Goal: Information Seeking & Learning: Learn about a topic

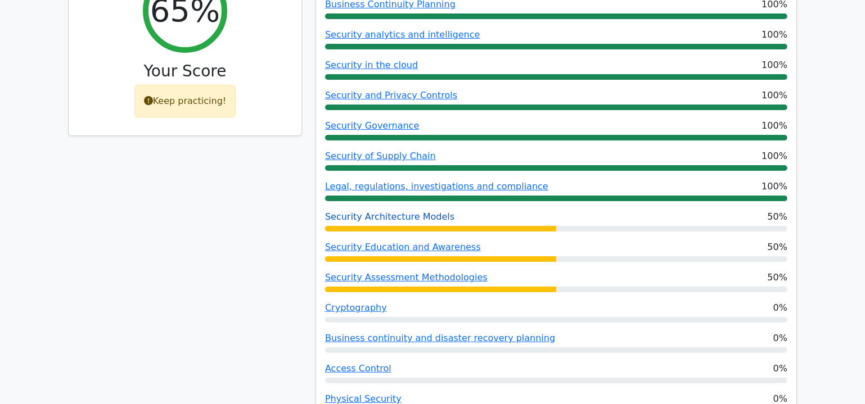
click at [407, 218] on link "Security Architecture Models" at bounding box center [389, 216] width 129 height 11
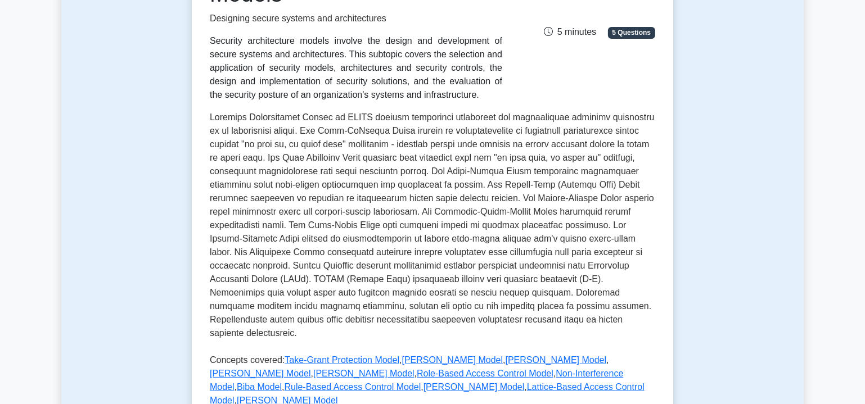
scroll to position [238, 0]
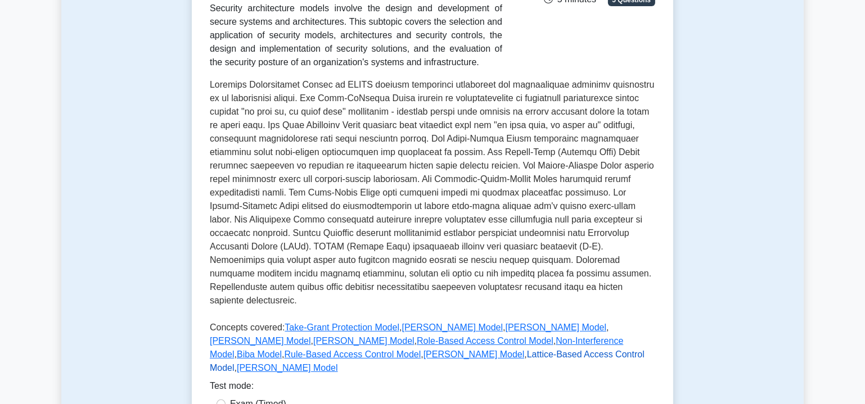
click at [475, 350] on link "Lattice-Based Access Control Model" at bounding box center [427, 361] width 435 height 23
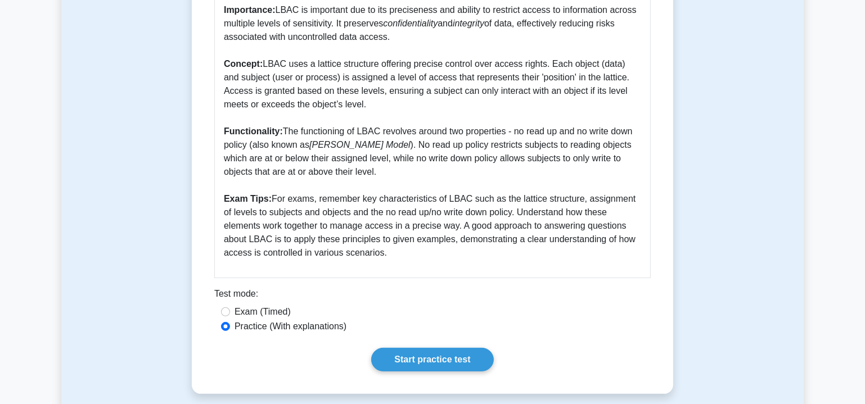
scroll to position [409, 0]
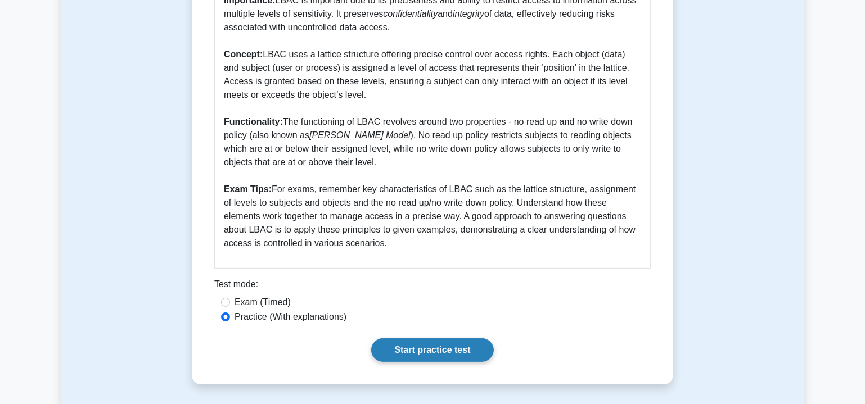
click at [418, 348] on link "Start practice test" at bounding box center [432, 351] width 122 height 24
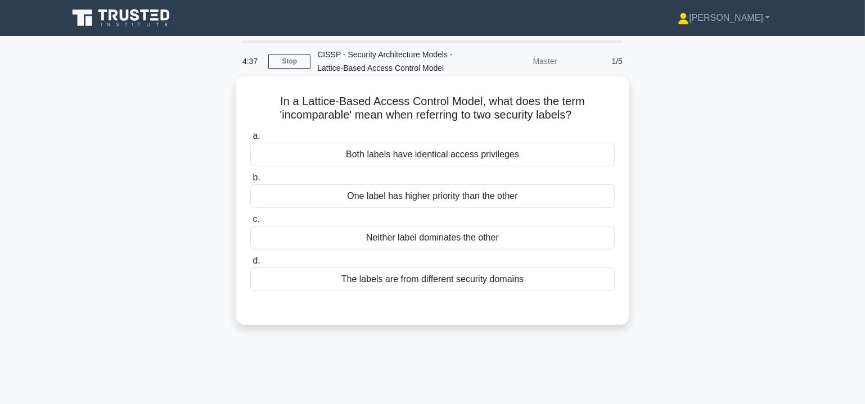
click at [512, 280] on div "The labels are from different security domains" at bounding box center [432, 280] width 364 height 24
click at [250, 265] on input "d. The labels are from different security domains" at bounding box center [250, 261] width 0 height 7
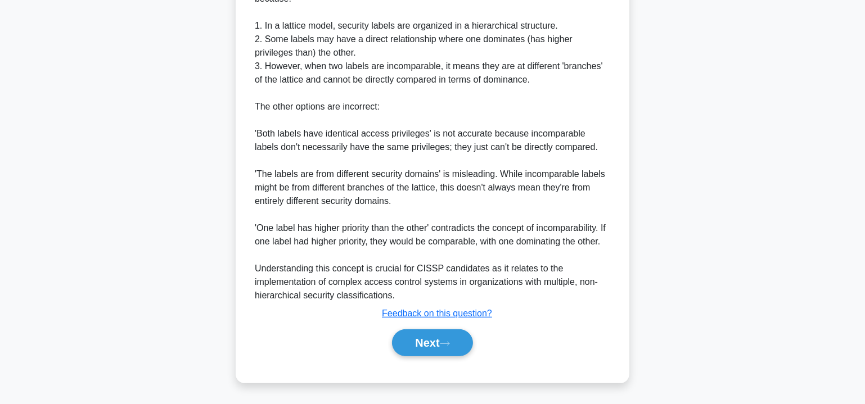
scroll to position [382, 0]
click at [441, 348] on button "Next" at bounding box center [432, 343] width 80 height 27
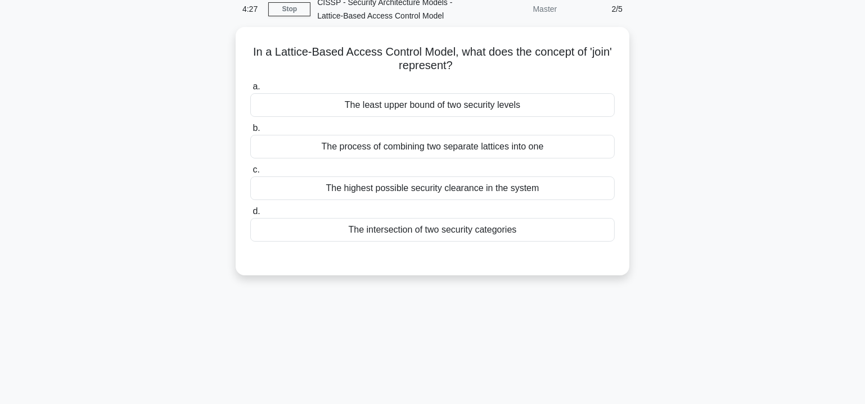
scroll to position [0, 0]
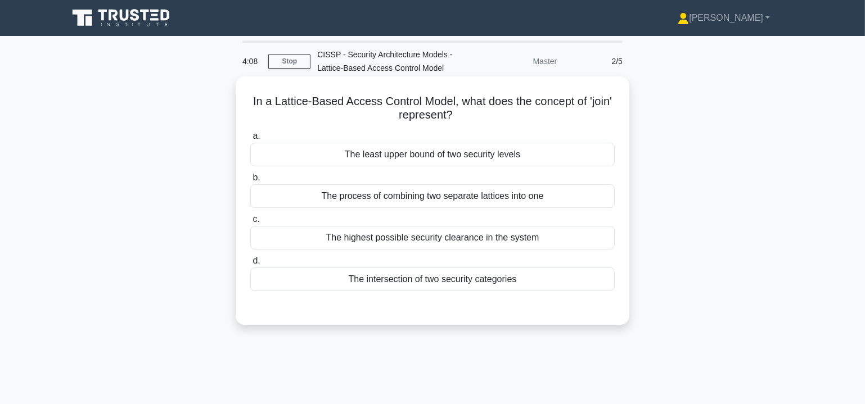
click at [568, 197] on div "The process of combining two separate lattices into one" at bounding box center [432, 196] width 364 height 24
click at [250, 182] on input "b. The process of combining two separate lattices into one" at bounding box center [250, 177] width 0 height 7
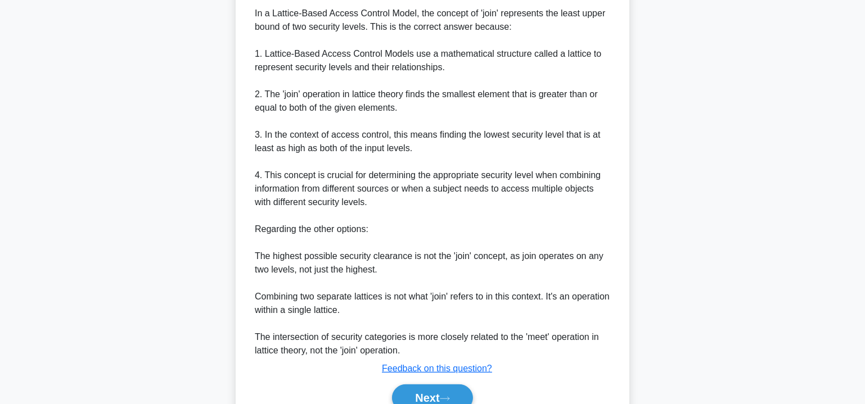
scroll to position [341, 0]
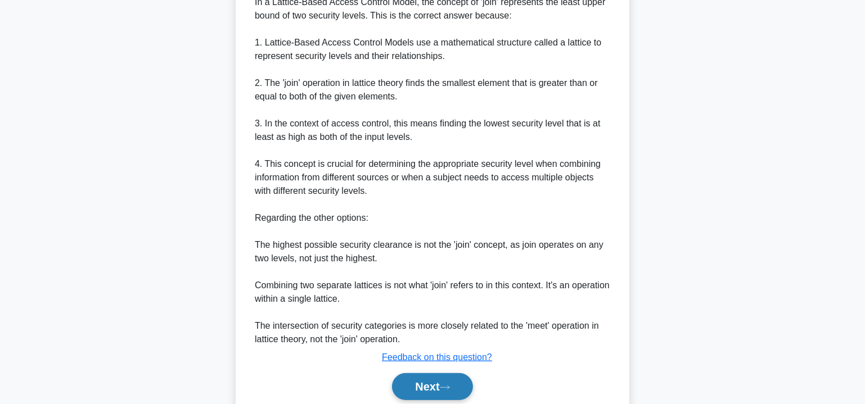
click at [428, 386] on button "Next" at bounding box center [432, 386] width 80 height 27
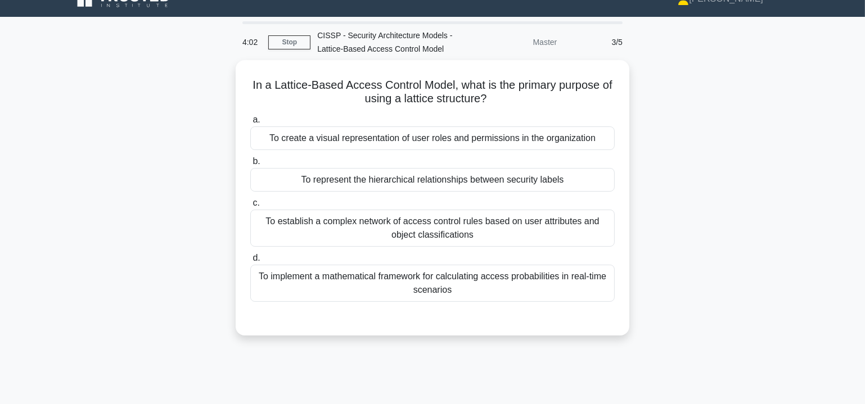
scroll to position [0, 0]
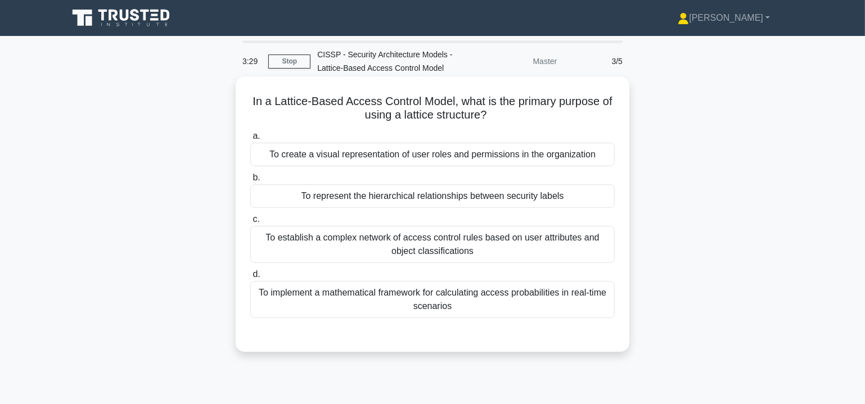
click at [473, 301] on div "To implement a mathematical framework for calculating access probabilities in r…" at bounding box center [432, 299] width 364 height 37
click at [250, 278] on input "d. To implement a mathematical framework for calculating access probabilities i…" at bounding box center [250, 274] width 0 height 7
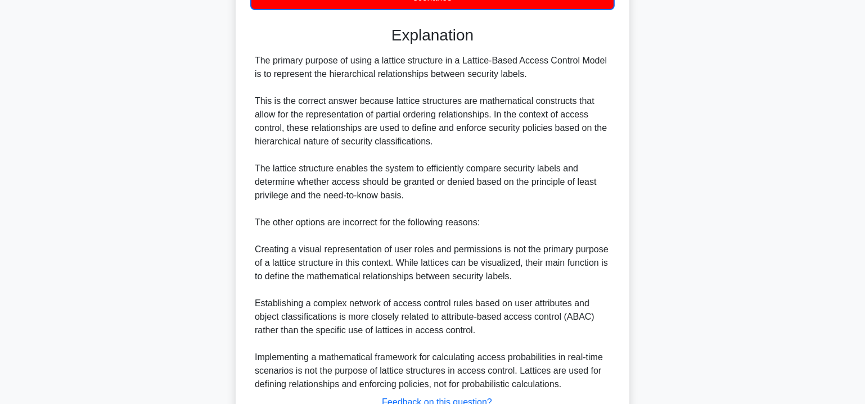
scroll to position [375, 0]
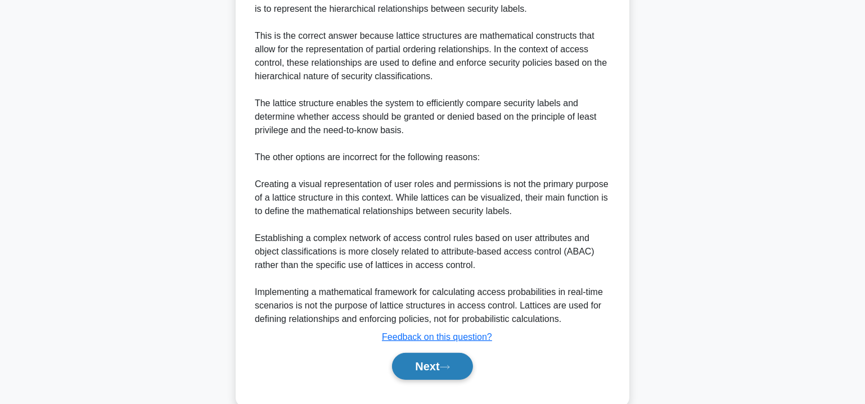
click at [445, 364] on icon at bounding box center [445, 367] width 10 height 6
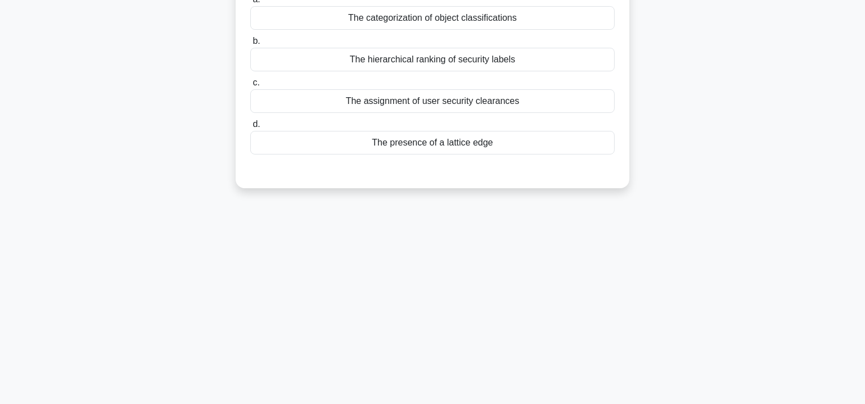
scroll to position [0, 0]
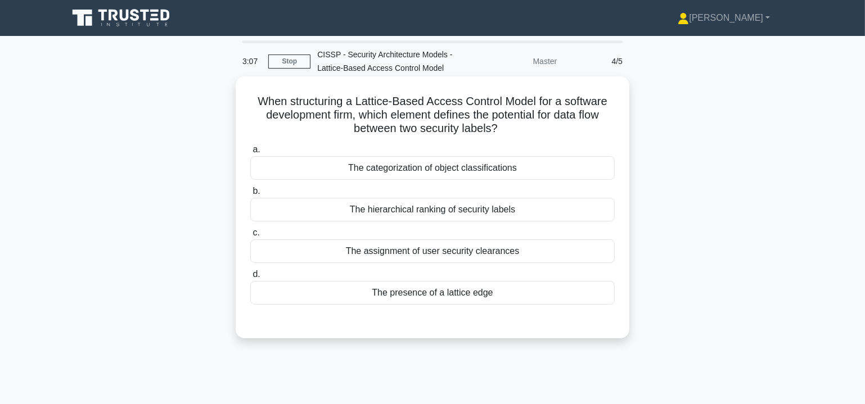
click at [466, 211] on div "The hierarchical ranking of security labels" at bounding box center [432, 210] width 364 height 24
click at [250, 195] on input "b. The hierarchical ranking of security labels" at bounding box center [250, 191] width 0 height 7
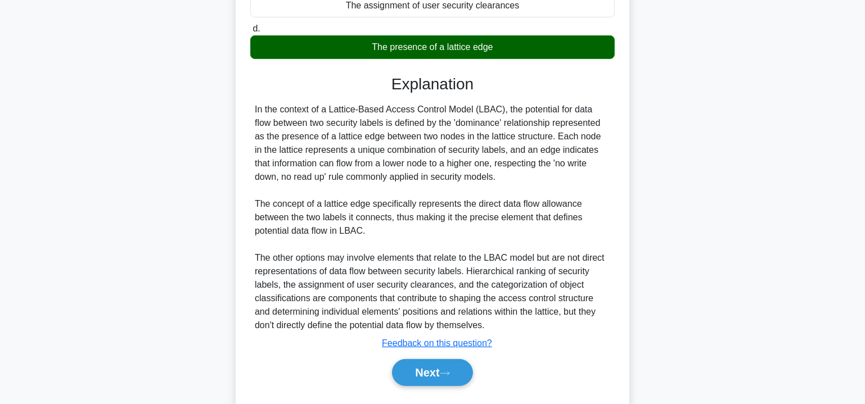
scroll to position [275, 0]
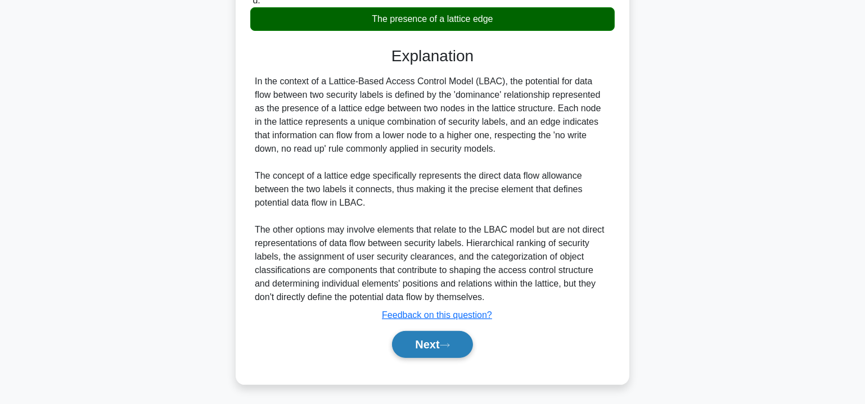
click at [448, 342] on icon at bounding box center [445, 345] width 10 height 6
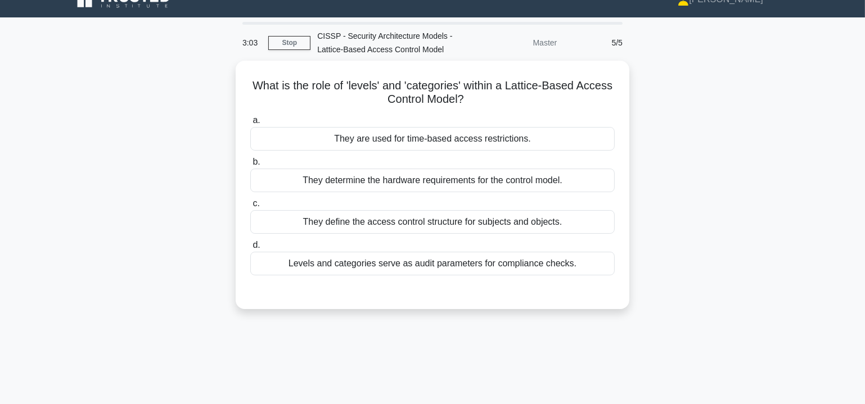
scroll to position [0, 0]
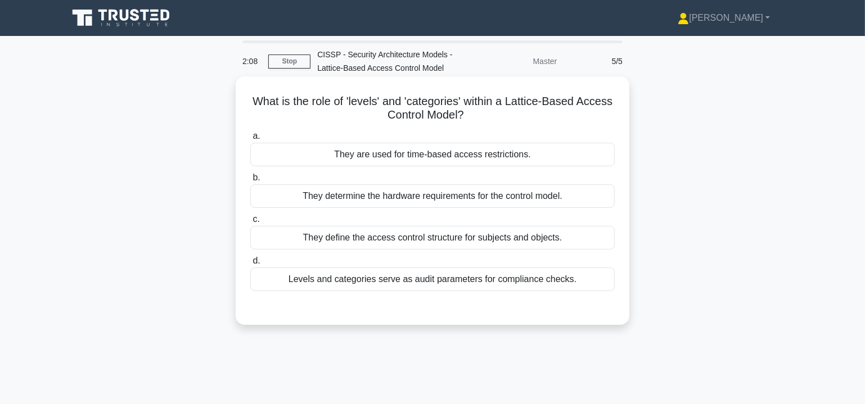
click at [425, 238] on div "They define the access control structure for subjects and objects." at bounding box center [432, 238] width 364 height 24
click at [250, 223] on input "c. They define the access control structure for subjects and objects." at bounding box center [250, 219] width 0 height 7
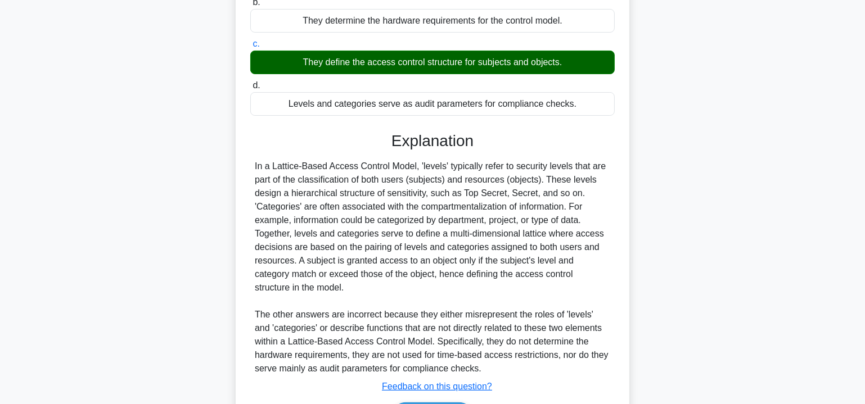
scroll to position [238, 0]
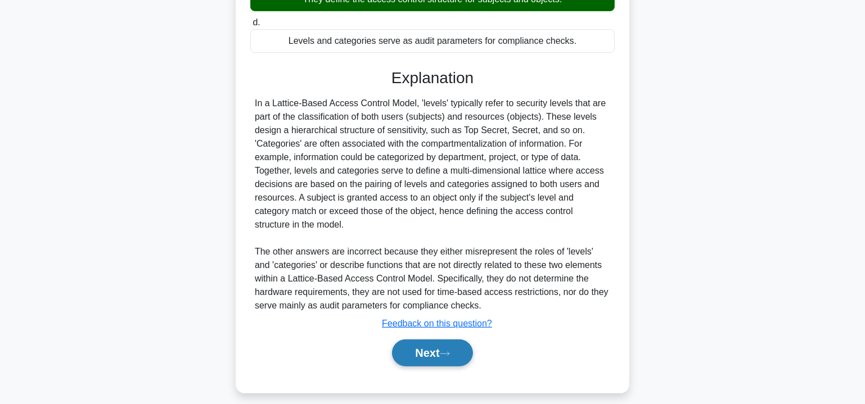
click at [432, 351] on button "Next" at bounding box center [432, 353] width 80 height 27
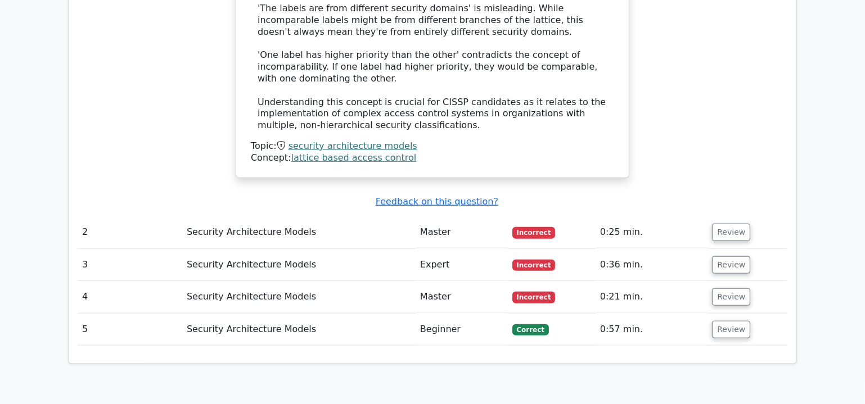
scroll to position [1056, 0]
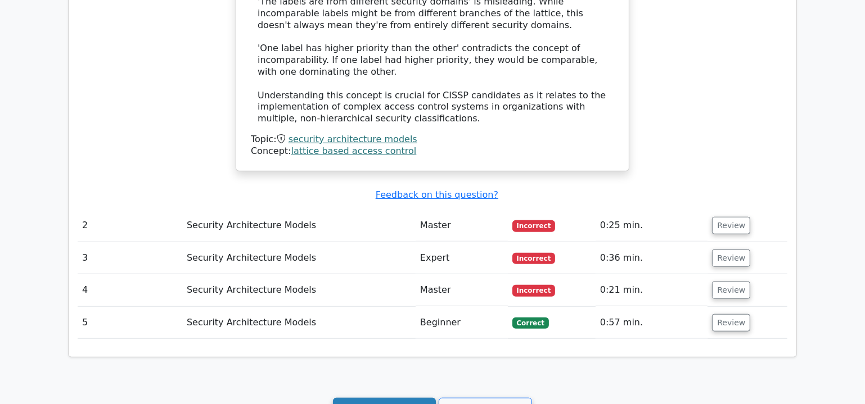
click at [412, 398] on link "Continue practicing" at bounding box center [384, 408] width 103 height 21
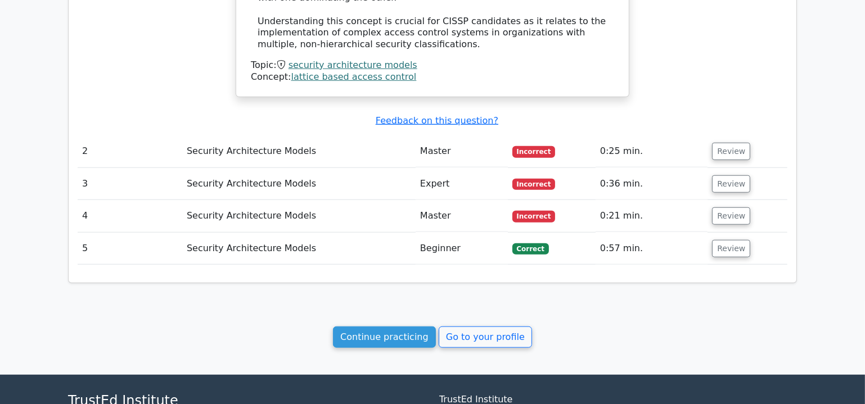
scroll to position [1193, 0]
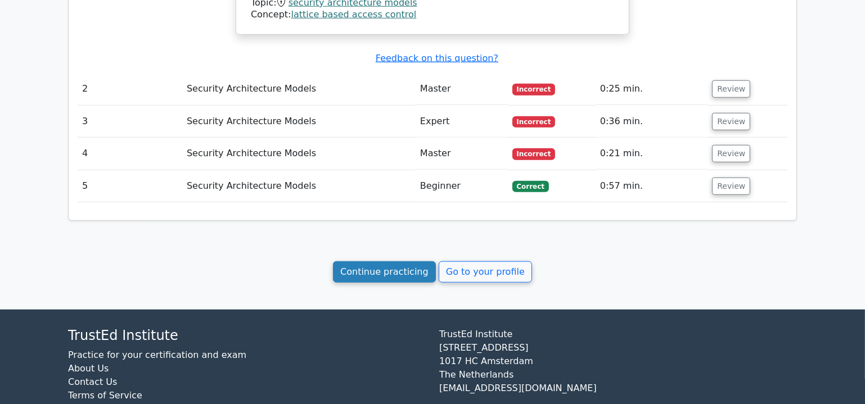
click at [393, 262] on link "Continue practicing" at bounding box center [384, 272] width 103 height 21
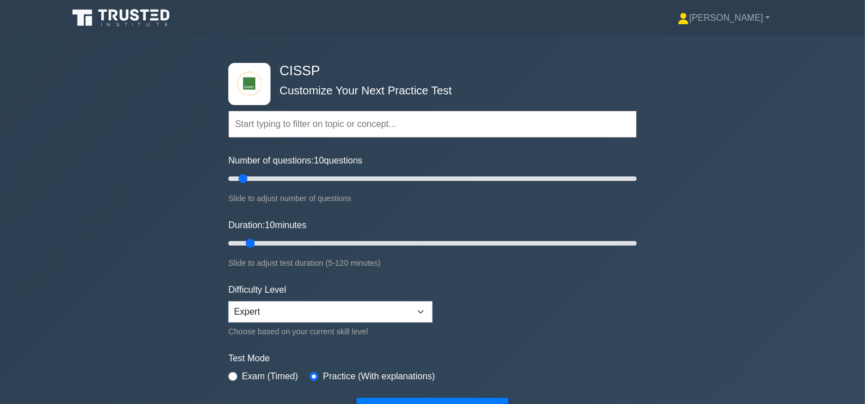
click at [337, 120] on input "text" at bounding box center [432, 124] width 408 height 27
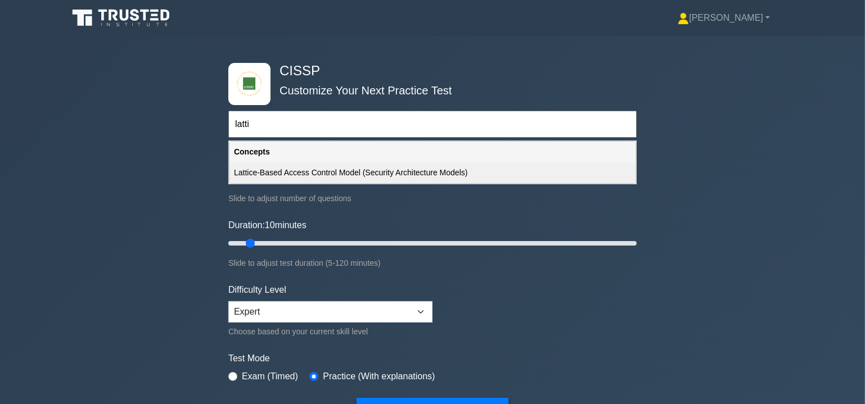
click at [381, 179] on div "Lattice-Based Access Control Model (Security Architecture Models)" at bounding box center [432, 173] width 406 height 21
type input "Lattice-Based Access Control Model (Security Architecture Models)"
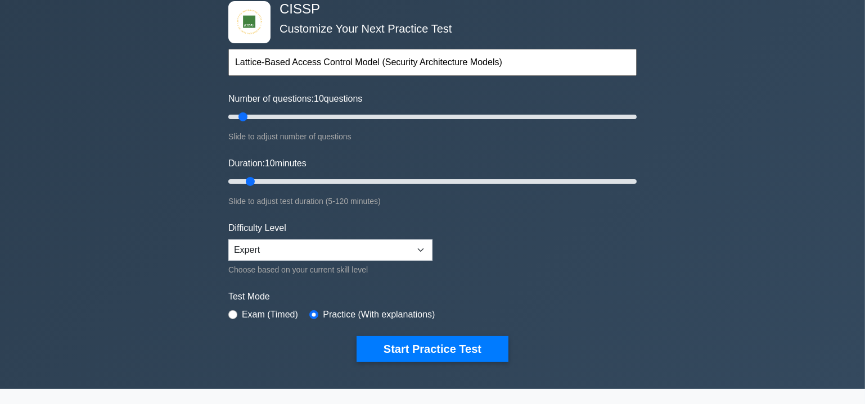
scroll to position [68, 0]
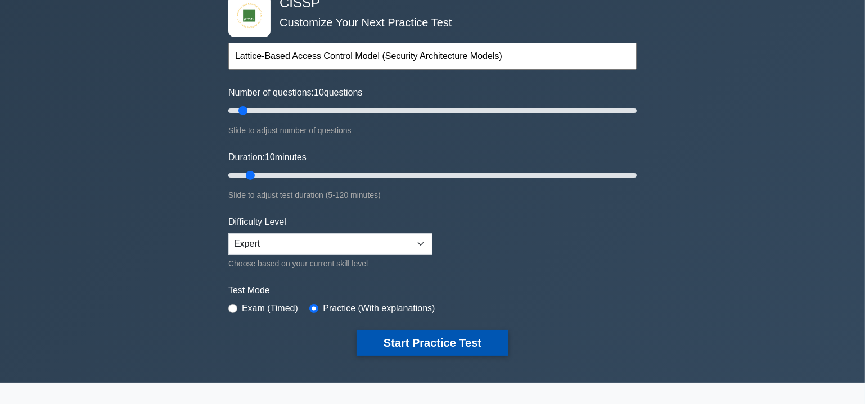
click at [430, 344] on button "Start Practice Test" at bounding box center [433, 343] width 152 height 26
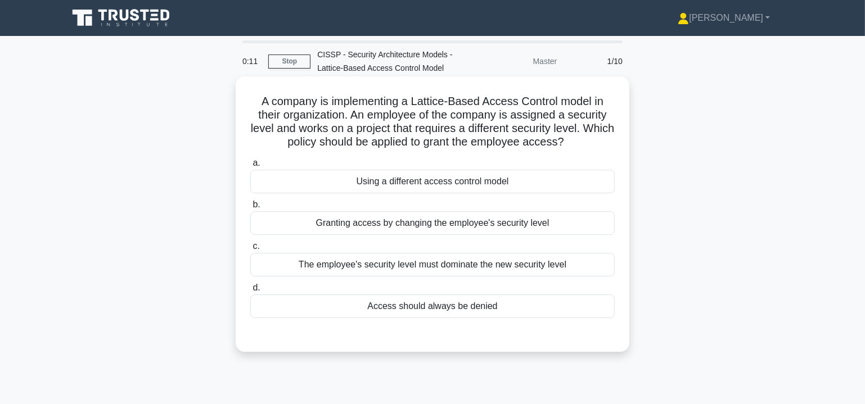
drag, startPoint x: 250, startPoint y: 97, endPoint x: 508, endPoint y: 307, distance: 332.6
click at [508, 307] on div "A company is implementing a Lattice-Based Access Control model in their organiz…" at bounding box center [432, 214] width 385 height 267
copy div "A company is implementing a Lattice-Based Access Control model in their organiz…"
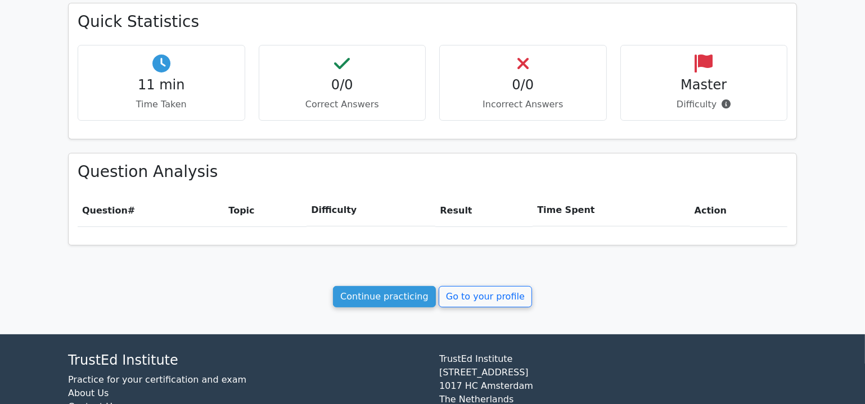
scroll to position [375, 0]
